Goal: Information Seeking & Learning: Learn about a topic

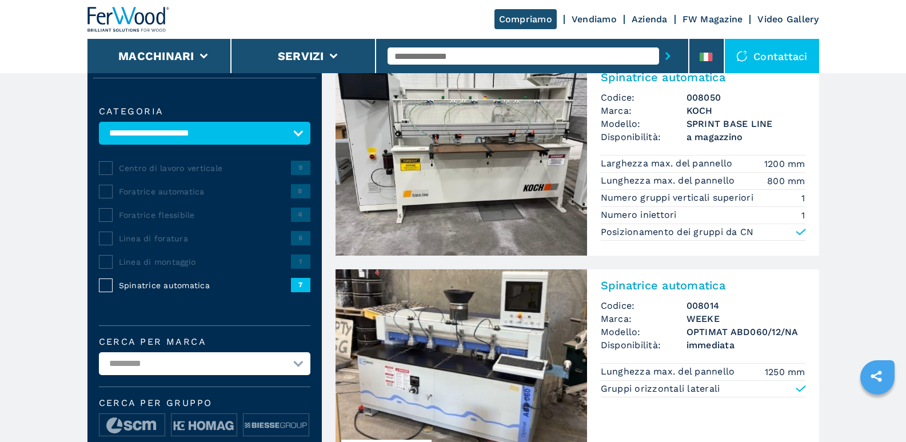
scroll to position [114, 0]
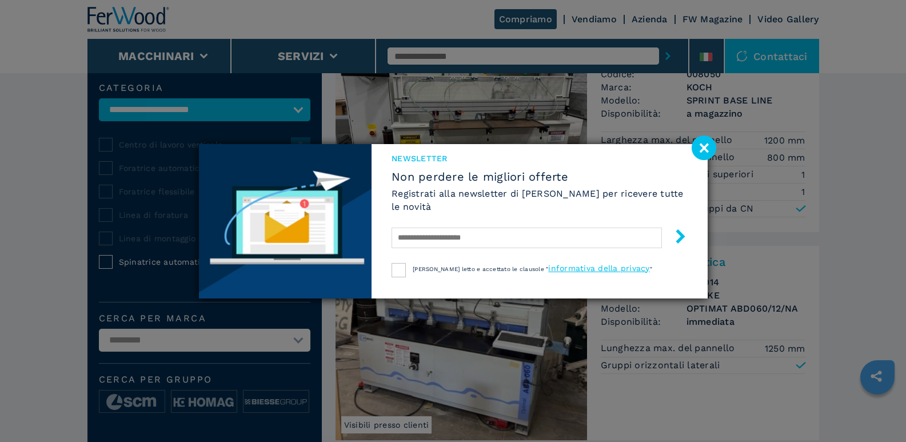
click at [706, 147] on image at bounding box center [703, 147] width 25 height 25
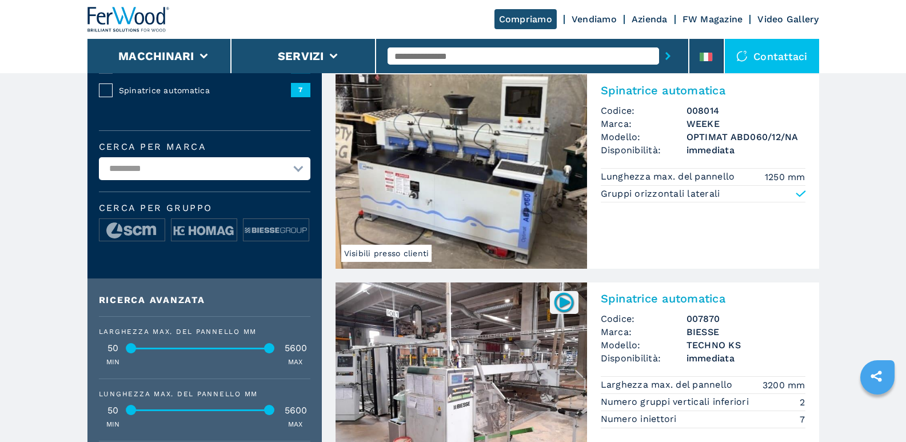
scroll to position [229, 0]
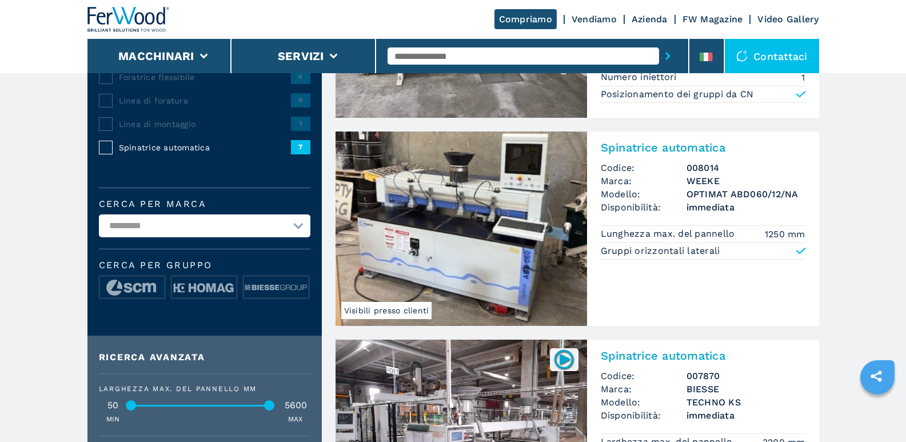
click at [483, 198] on img at bounding box center [460, 228] width 251 height 194
click at [500, 198] on img at bounding box center [460, 228] width 251 height 194
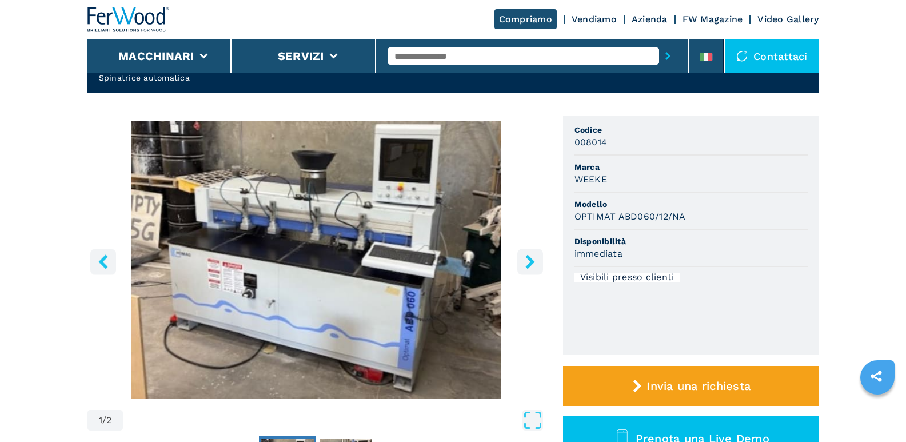
click at [532, 259] on icon "right-button" at bounding box center [530, 261] width 14 height 14
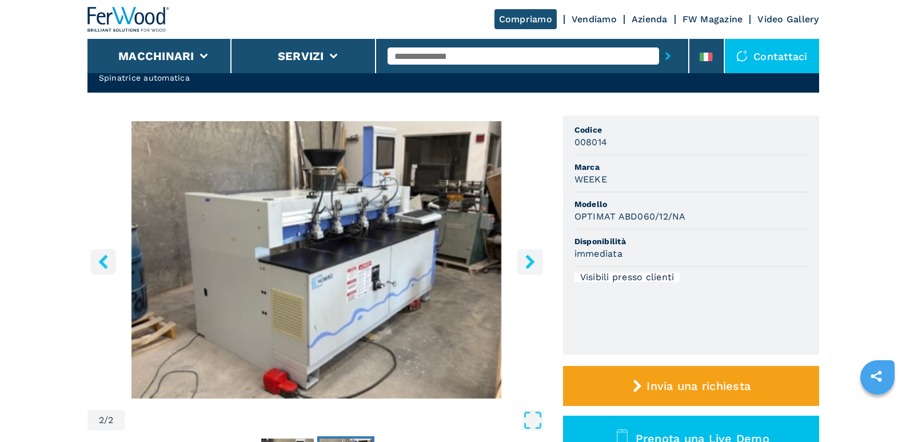
click at [532, 259] on icon "right-button" at bounding box center [530, 261] width 14 height 14
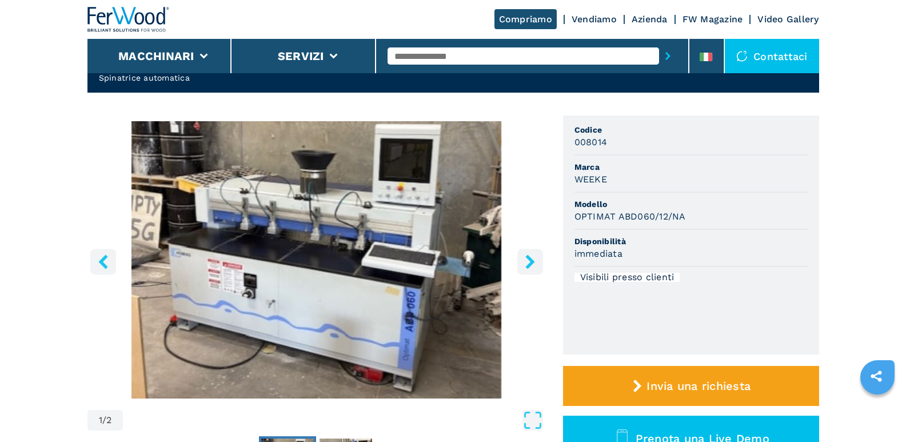
click at [532, 259] on icon "right-button" at bounding box center [530, 261] width 14 height 14
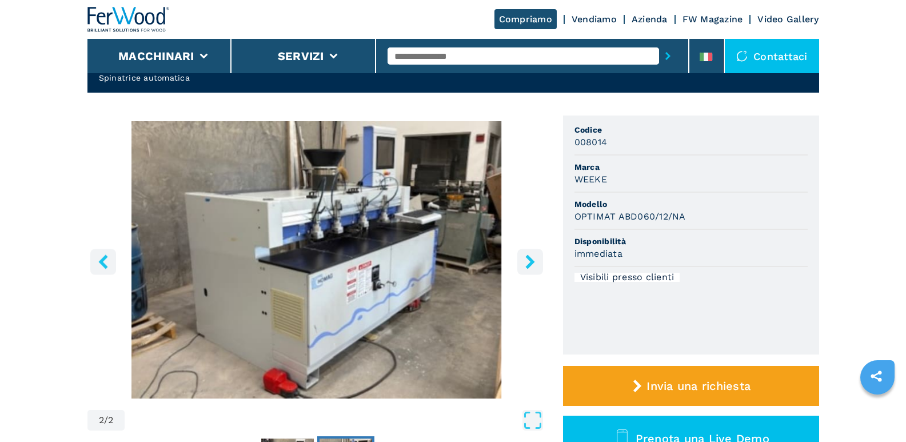
click at [532, 259] on icon "right-button" at bounding box center [530, 261] width 14 height 14
